Goal: Task Accomplishment & Management: Manage account settings

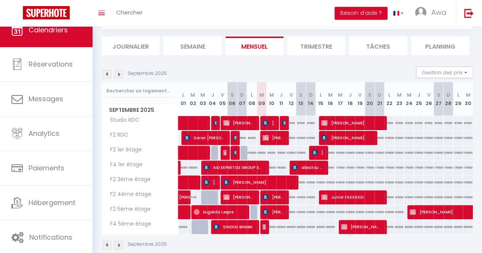
scroll to position [43, 0]
click at [263, 124] on img at bounding box center [266, 123] width 6 height 6
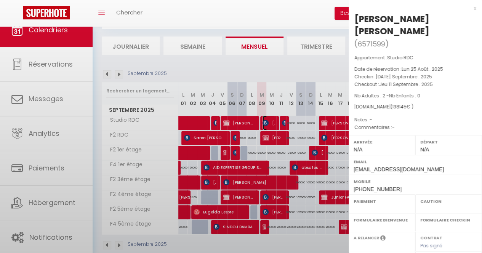
select select "KO"
select select "0"
select select "1"
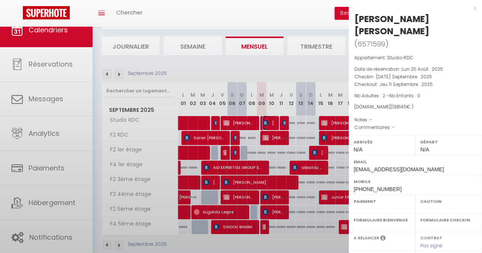
select select
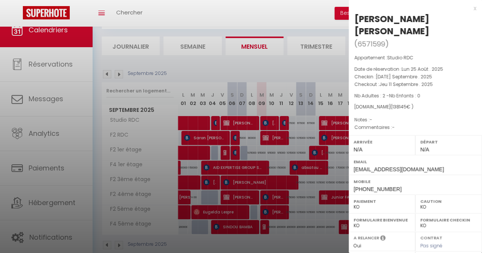
click at [310, 112] on div at bounding box center [241, 126] width 482 height 253
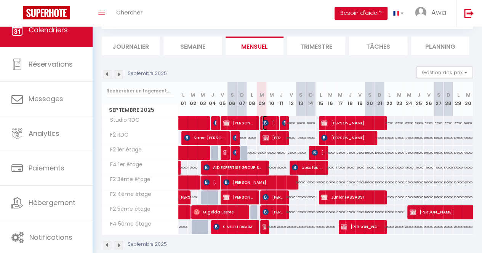
click at [270, 120] on span "[PERSON_NAME] [PERSON_NAME]" at bounding box center [269, 123] width 13 height 14
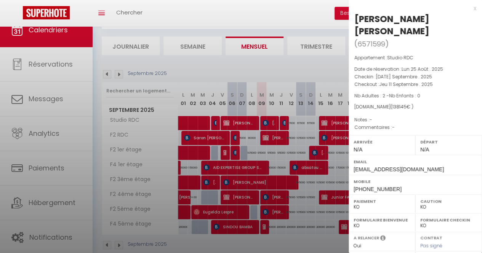
click at [270, 120] on div at bounding box center [241, 126] width 482 height 253
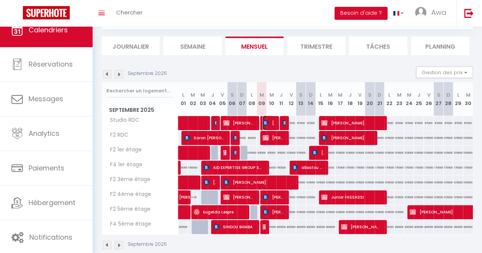
click at [264, 120] on img at bounding box center [266, 123] width 6 height 6
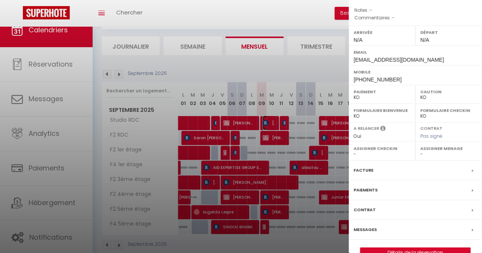
scroll to position [112, 0]
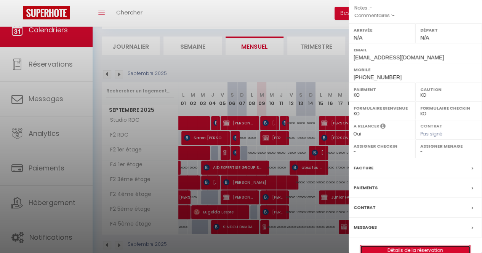
click at [388, 246] on link "Détails de la réservation" at bounding box center [415, 251] width 110 height 10
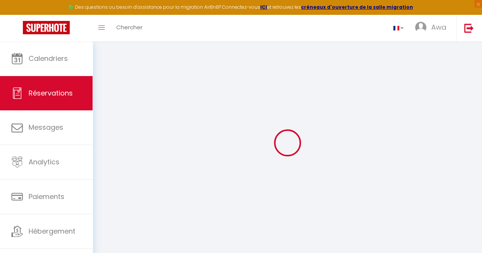
type input "[PERSON_NAME]"
type input "Alimi"
type input "[EMAIL_ADDRESS][DOMAIN_NAME]"
type input "[PHONE_NUMBER]"
type input "Flat 606 [GEOGRAPHIC_DATA]"
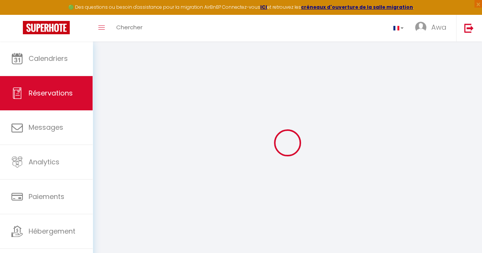
type input "[GEOGRAPHIC_DATA]"
select select "GB"
type input "24146"
select select "20900"
select select "1"
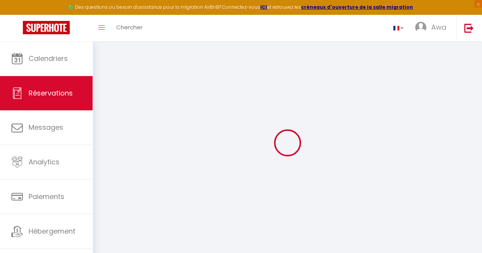
select select
type input "2"
select select "10"
select select
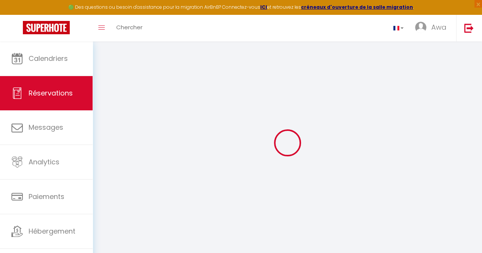
type input "111220"
checkbox input "false"
select select "2"
type input "0"
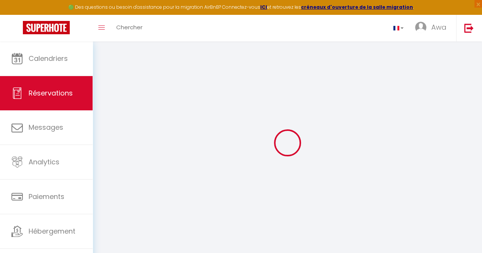
type input "0"
select select
select select "14"
checkbox input "false"
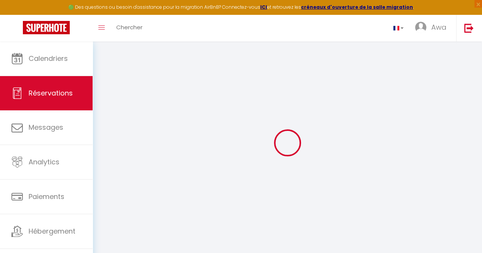
select select
checkbox input "false"
select select
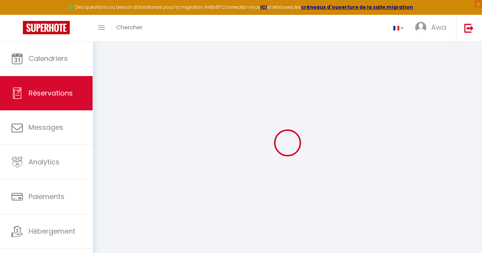
checkbox input "false"
select select
checkbox input "false"
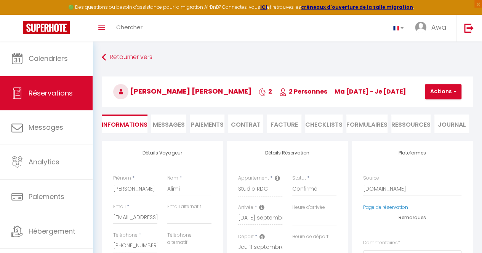
type input "22925"
type input "4000"
select select
checkbox input "false"
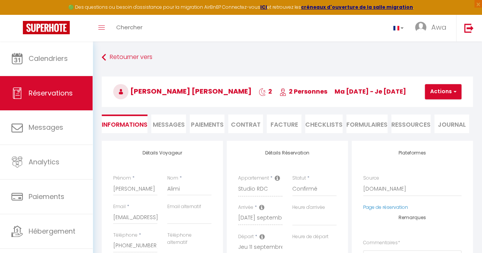
select select
click at [445, 93] on button "Actions" at bounding box center [443, 91] width 37 height 15
click at [280, 122] on li "Facture" at bounding box center [284, 124] width 35 height 19
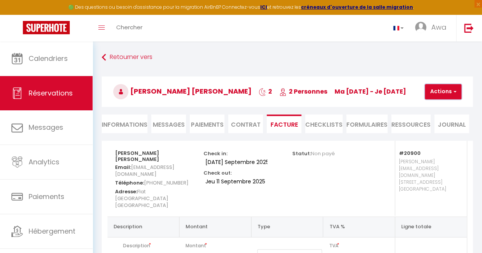
click at [442, 87] on button "Actions" at bounding box center [443, 91] width 37 height 15
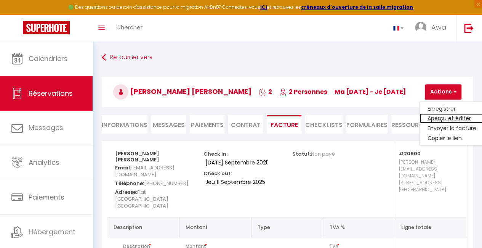
click at [439, 116] on link "Aperçu et éditer" at bounding box center [451, 119] width 64 height 10
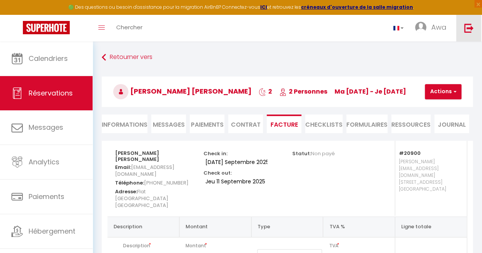
click at [470, 26] on img at bounding box center [469, 28] width 10 height 10
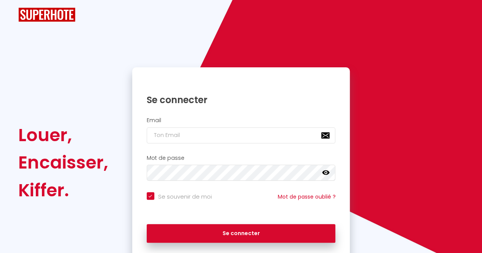
checkbox input "true"
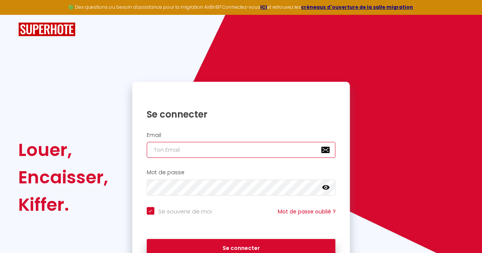
type input "[EMAIL_ADDRESS][DOMAIN_NAME]"
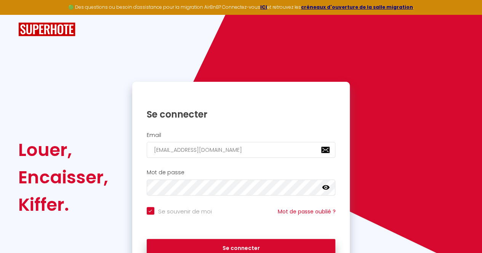
checkbox input "true"
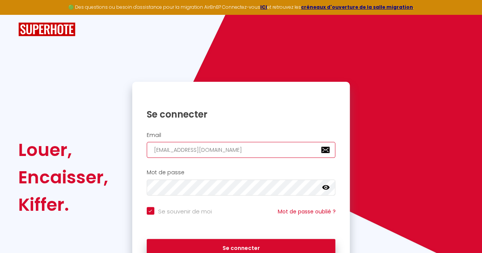
click at [163, 147] on input "[EMAIL_ADDRESS][DOMAIN_NAME]" at bounding box center [241, 150] width 189 height 16
type input "a@[DOMAIN_NAME]"
checkbox input "true"
type input "[EMAIL_ADDRESS][DOMAIN_NAME]"
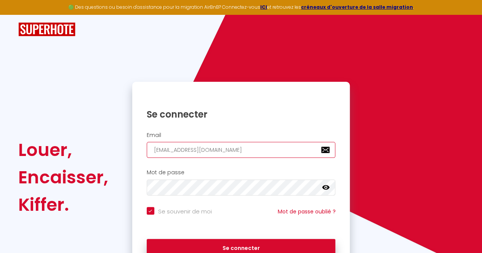
checkbox input "true"
type input "[EMAIL_ADDRESS][DOMAIN_NAME]"
checkbox input "true"
type input "[EMAIL_ADDRESS][DOMAIN_NAME]"
checkbox input "true"
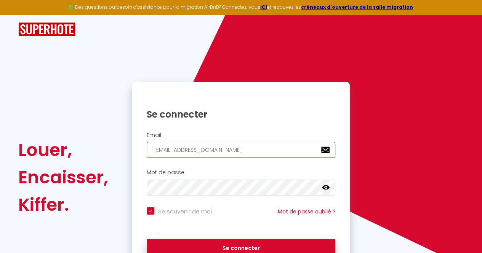
type input "[EMAIL_ADDRESS][DOMAIN_NAME]"
checkbox input "true"
type input "[EMAIL_ADDRESS][DOMAIN_NAME]"
checkbox input "true"
type input "[PERSON_NAME][EMAIL_ADDRESS][DOMAIN_NAME]"
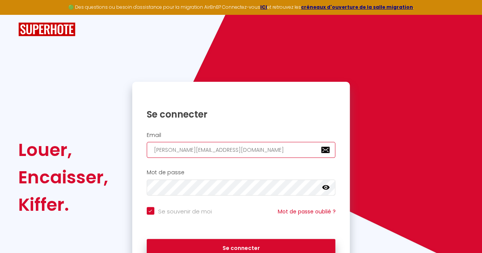
checkbox input "true"
type input "[PERSON_NAME].@[DOMAIN_NAME]"
checkbox input "true"
type input "[PERSON_NAME][EMAIL_ADDRESS][DOMAIN_NAME]"
checkbox input "true"
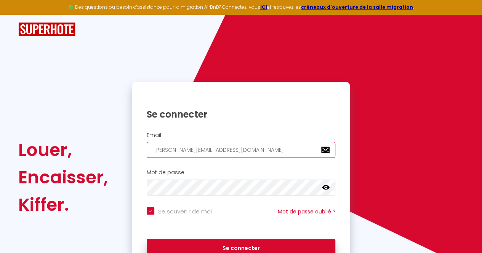
type input "[PERSON_NAME][DOMAIN_NAME][EMAIL_ADDRESS][DOMAIN_NAME]"
checkbox input "true"
type input "[PERSON_NAME][EMAIL_ADDRESS][DOMAIN_NAME]"
checkbox input "true"
type input "[PERSON_NAME][EMAIL_ADDRESS][DOMAIN_NAME]"
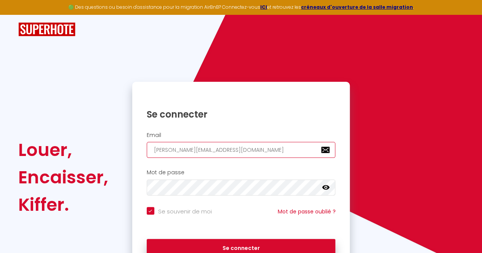
checkbox input "true"
type input "[PERSON_NAME][EMAIL_ADDRESS][DOMAIN_NAME]"
checkbox input "true"
type input "[PERSON_NAME][EMAIL_ADDRESS][DOMAIN_NAME]"
checkbox input "true"
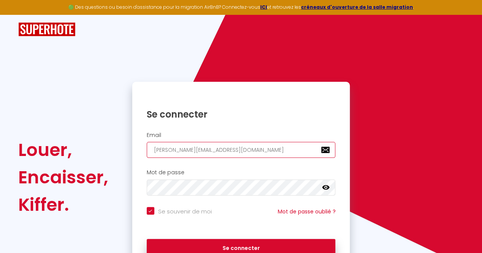
type input "[PERSON_NAME][EMAIL_ADDRESS][PERSON_NAME][DOMAIN_NAME]"
checkbox input "true"
type input "[PERSON_NAME][EMAIL_ADDRESS][PERSON_NAME][DOMAIN_NAME]"
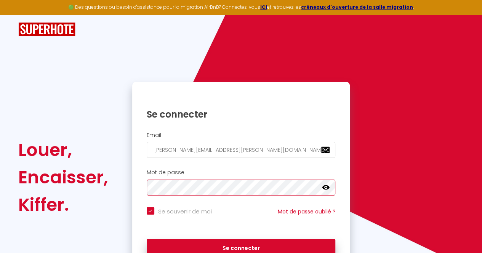
click at [147, 239] on button "Se connecter" at bounding box center [241, 248] width 189 height 19
checkbox input "true"
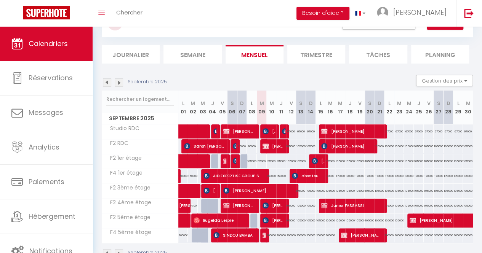
scroll to position [60, 0]
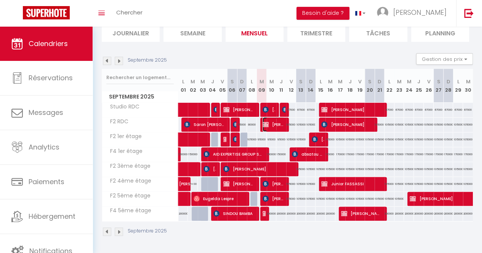
click at [264, 122] on img at bounding box center [266, 125] width 6 height 6
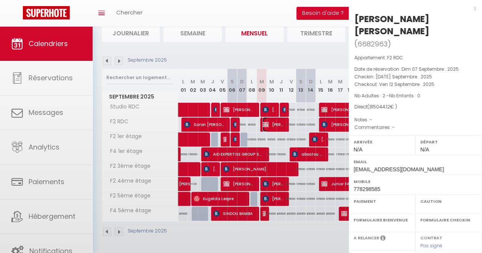
select select "OK"
select select "KO"
select select "0"
select select "1"
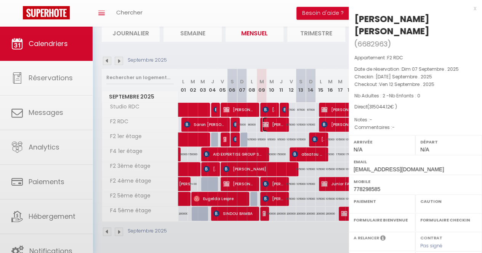
select select
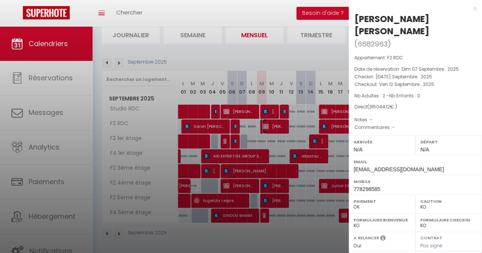
scroll to position [53, 0]
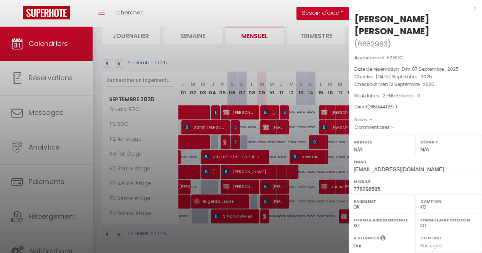
click at [287, 5] on div at bounding box center [241, 126] width 482 height 253
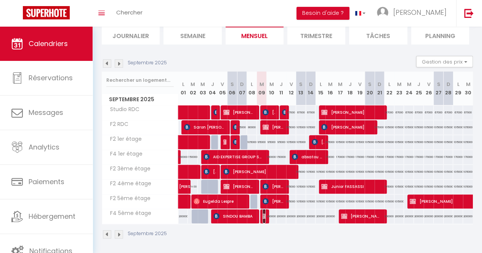
click at [263, 213] on img at bounding box center [266, 216] width 6 height 6
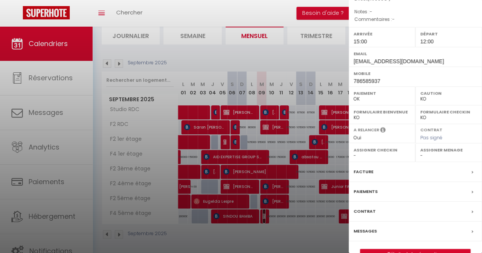
scroll to position [100, 0]
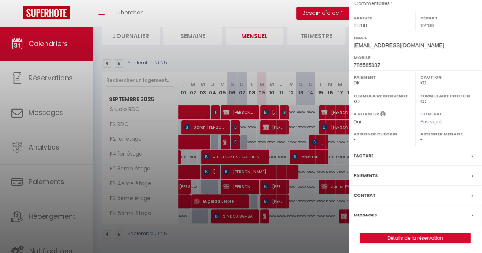
click at [369, 153] on label "Facture" at bounding box center [364, 156] width 20 height 8
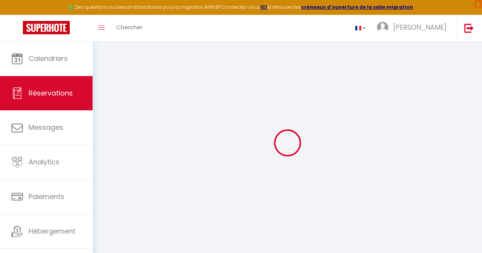
select select "cleaning"
select select
checkbox input "false"
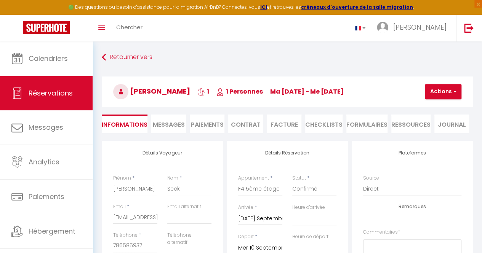
select select
checkbox input "false"
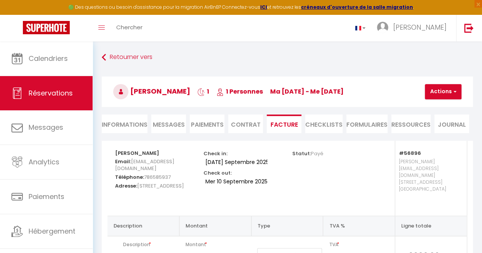
select select "15:00"
select select "12:00"
click at [126, 130] on li "Informations" at bounding box center [125, 124] width 46 height 19
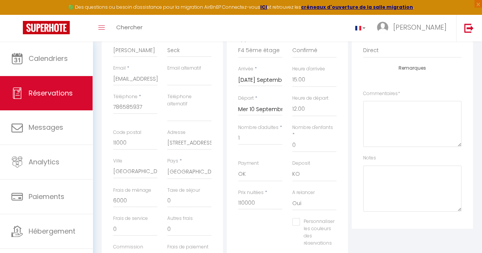
scroll to position [141, 0]
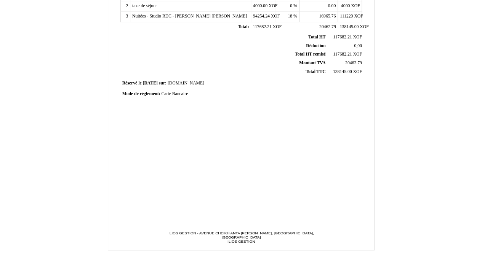
scroll to position [206, 0]
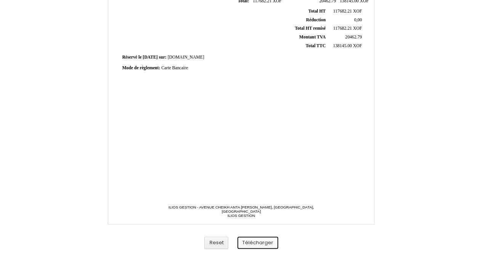
click at [265, 240] on button "Télécharger" at bounding box center [257, 243] width 41 height 13
